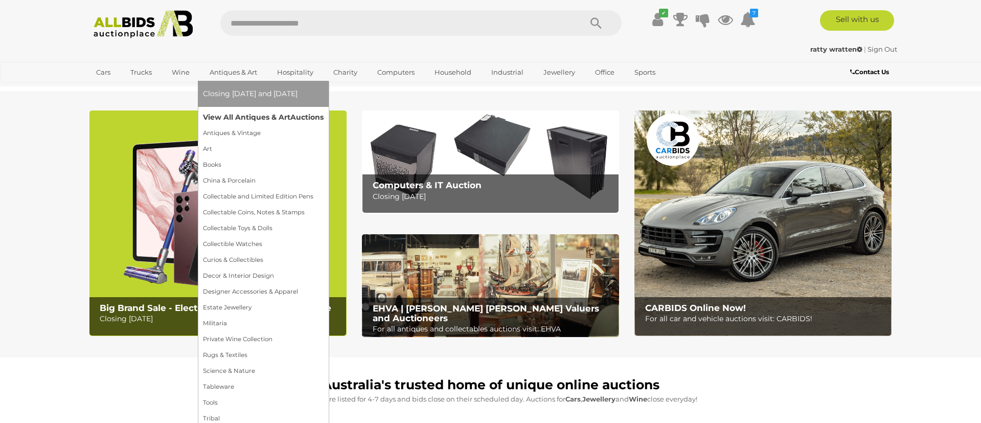
click at [243, 118] on link "View All Antiques & Art Auctions" at bounding box center [263, 117] width 121 height 16
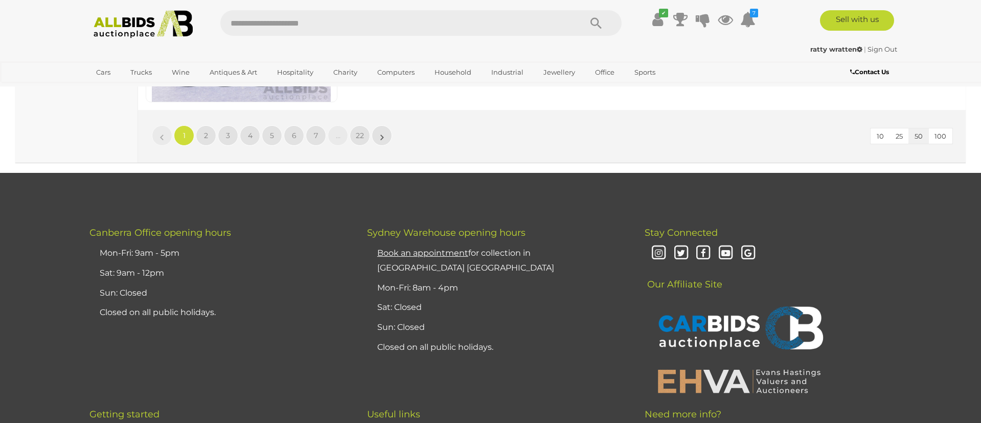
scroll to position [10032, 0]
click at [209, 133] on link "2" at bounding box center [206, 135] width 20 height 20
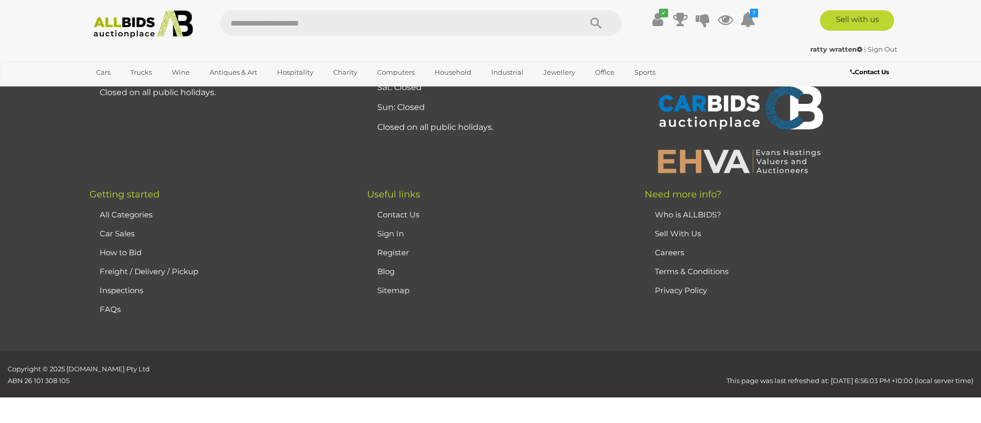
scroll to position [198, 0]
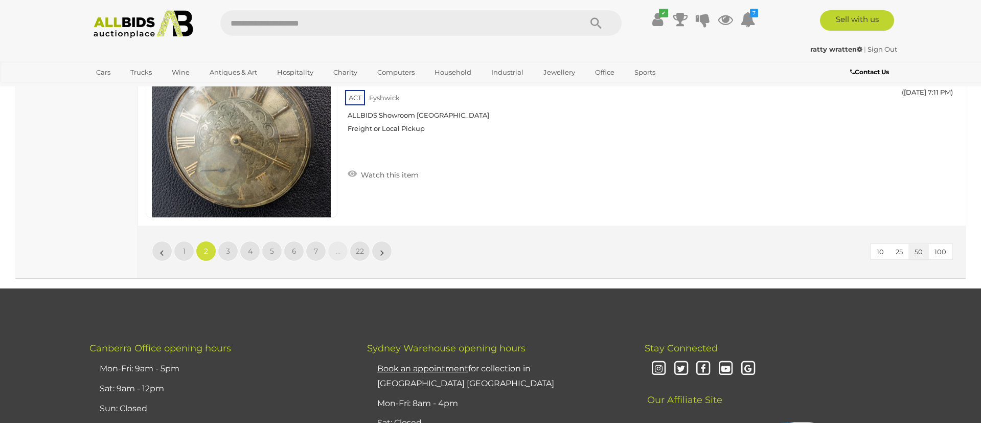
scroll to position [9916, 0]
click at [226, 248] on span "3" at bounding box center [228, 250] width 4 height 9
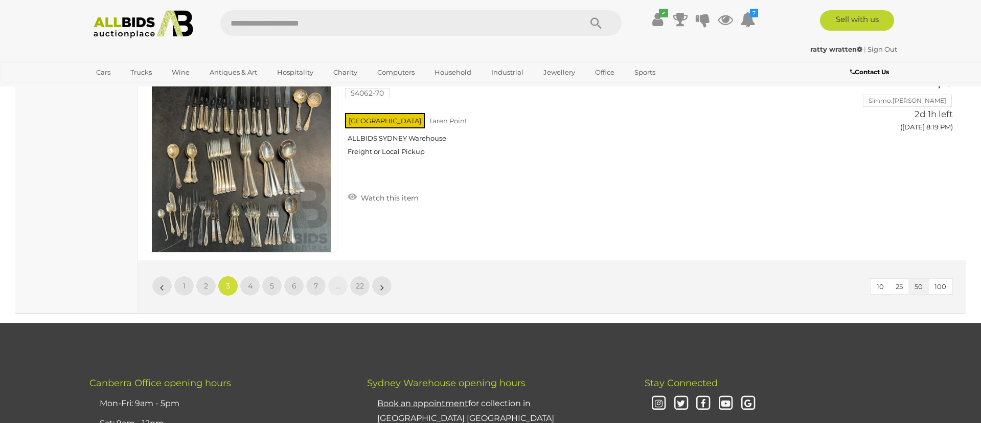
scroll to position [9882, 0]
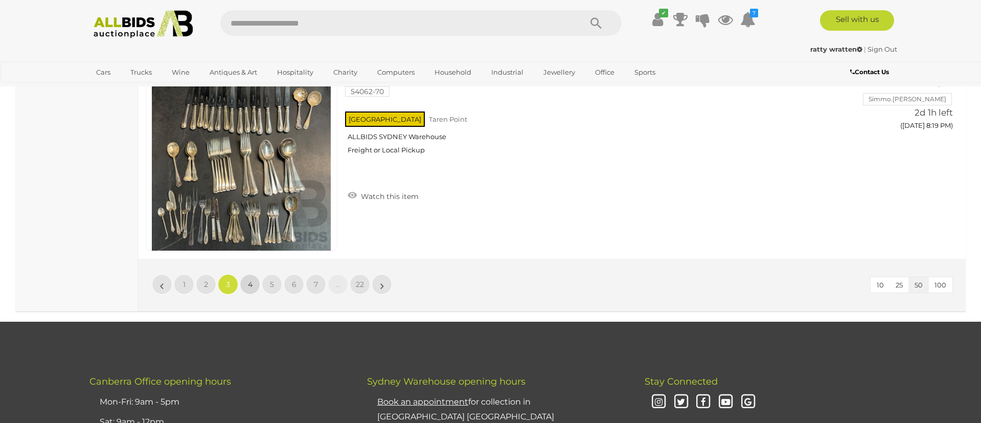
click at [254, 282] on link "4" at bounding box center [250, 284] width 20 height 20
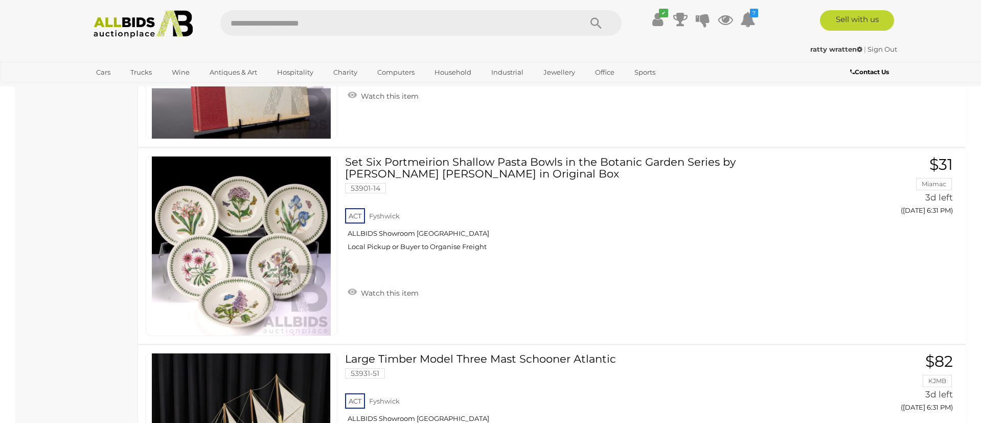
scroll to position [1139, 0]
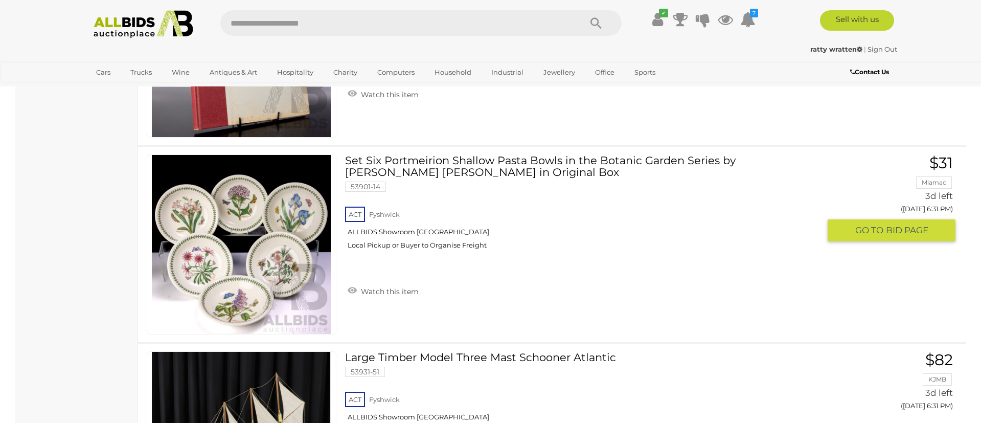
click at [395, 290] on link "Watch this item" at bounding box center [383, 290] width 76 height 15
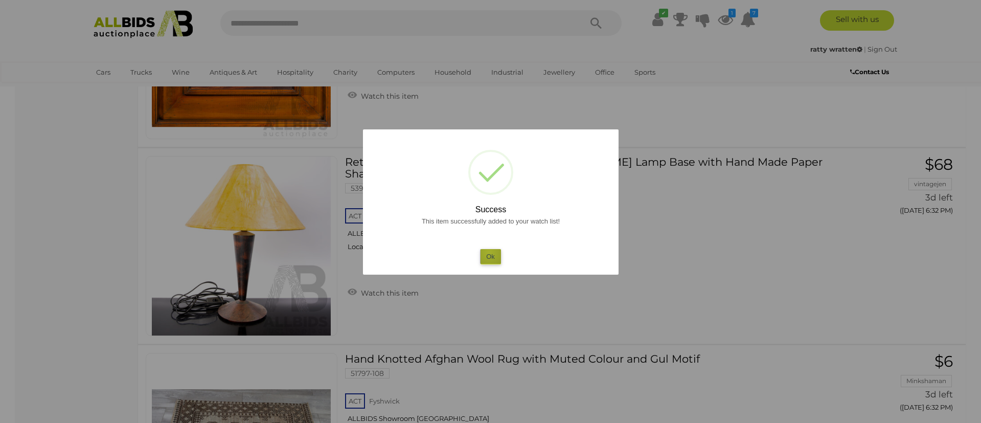
click at [489, 251] on button "Ok" at bounding box center [490, 256] width 21 height 15
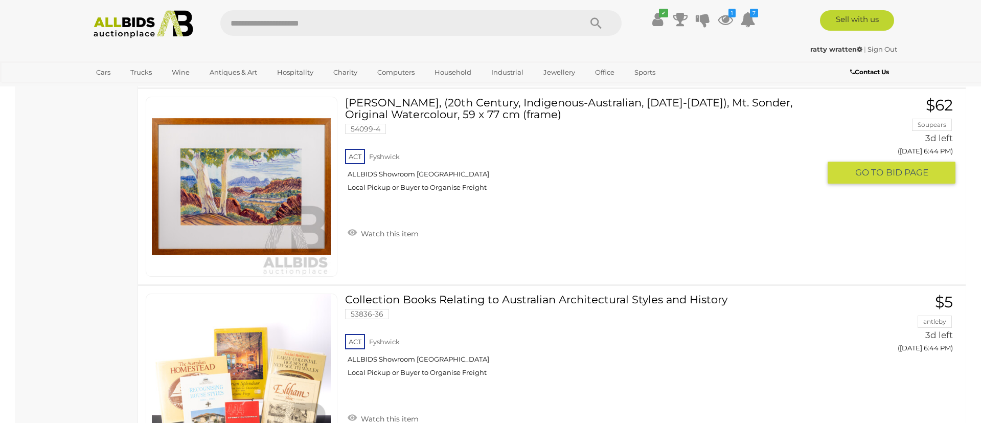
scroll to position [7300, 0]
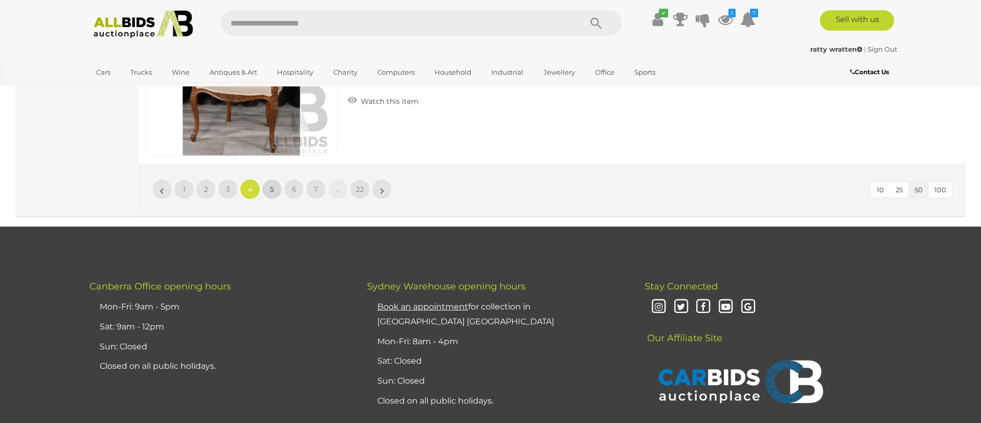
click at [271, 196] on link "5" at bounding box center [272, 189] width 20 height 20
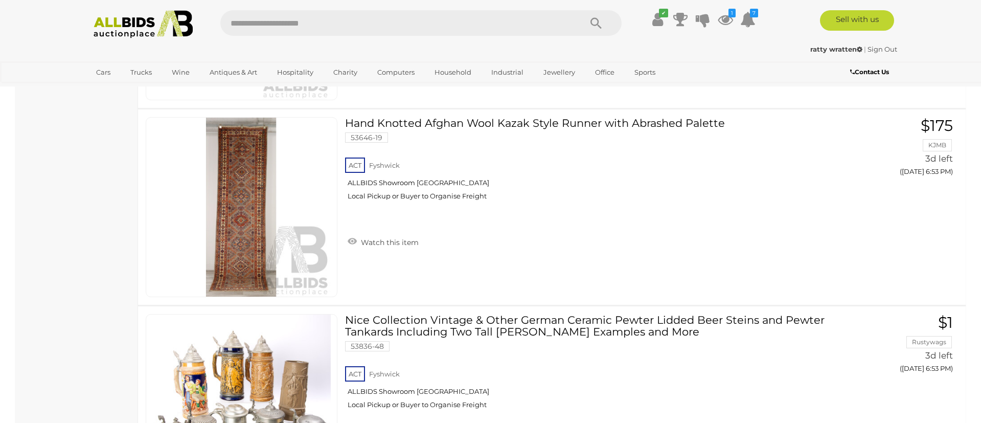
scroll to position [1965, 0]
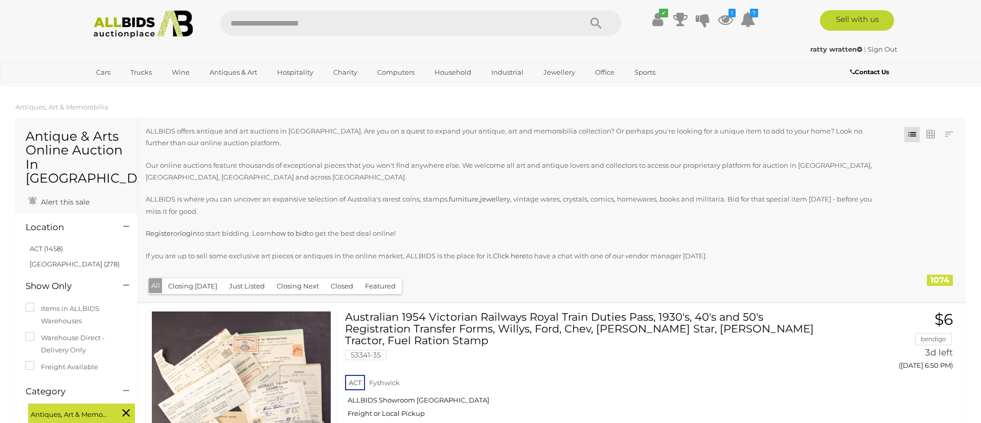
scroll to position [1965, 0]
